Goal: Task Accomplishment & Management: Use online tool/utility

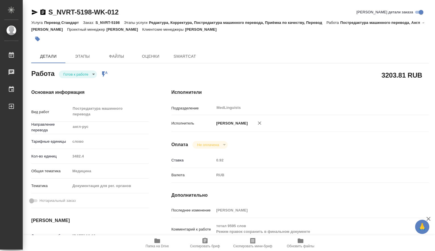
type textarea "x"
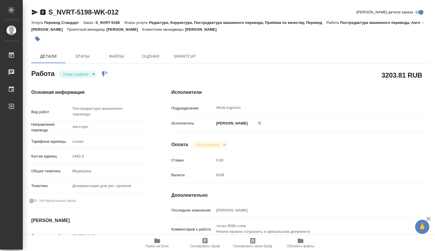
type textarea "x"
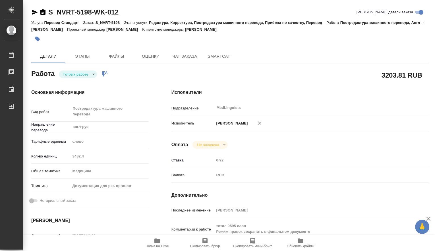
type textarea "x"
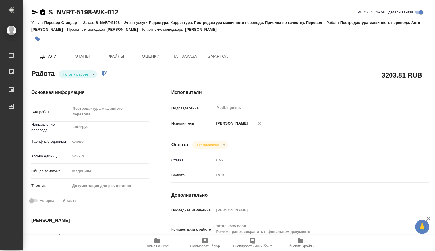
type textarea "x"
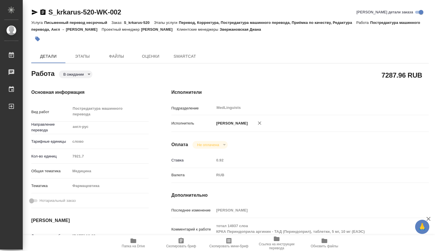
type textarea "x"
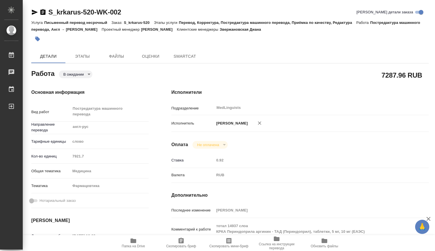
type textarea "x"
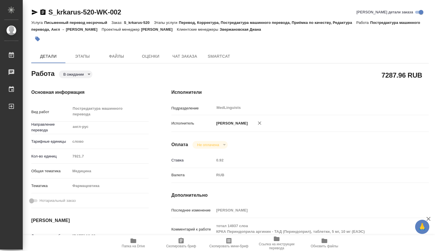
scroll to position [95, 0]
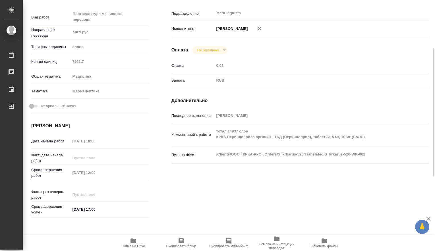
type textarea "x"
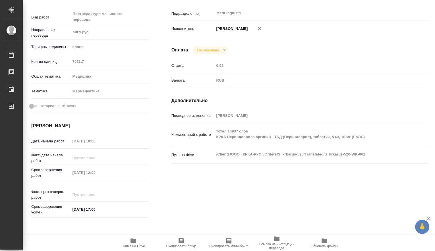
type textarea "x"
